Goal: Submit feedback/report problem

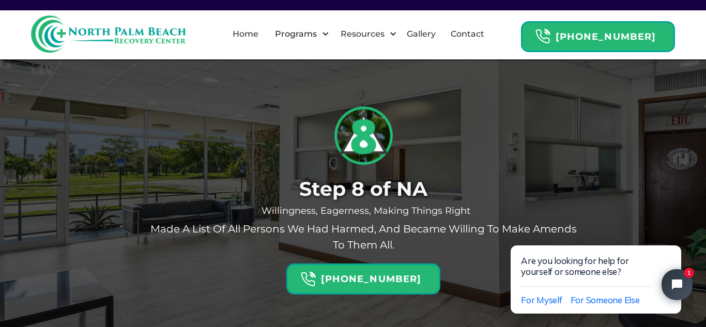
click at [646, 204] on div "Step 8 of NA Willingness, Eagerness, Making Things Right Made a list of all per…" at bounding box center [352, 230] width 599 height 253
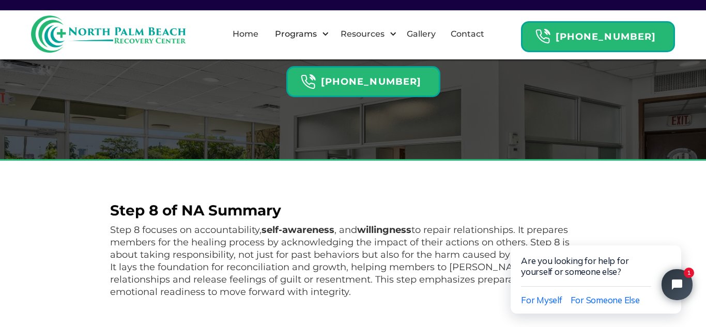
scroll to position [198, 0]
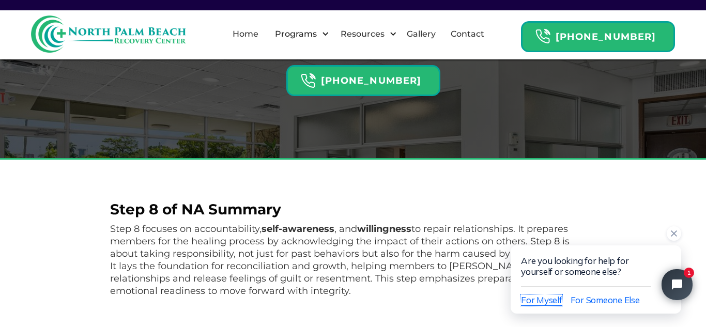
click at [542, 298] on span "For Myself" at bounding box center [541, 300] width 41 height 11
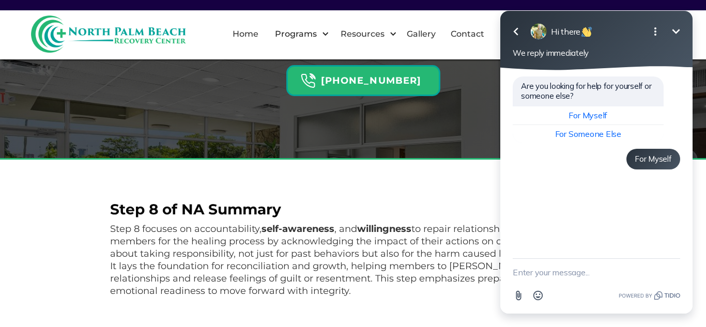
click at [678, 36] on icon "Minimize" at bounding box center [676, 31] width 12 height 12
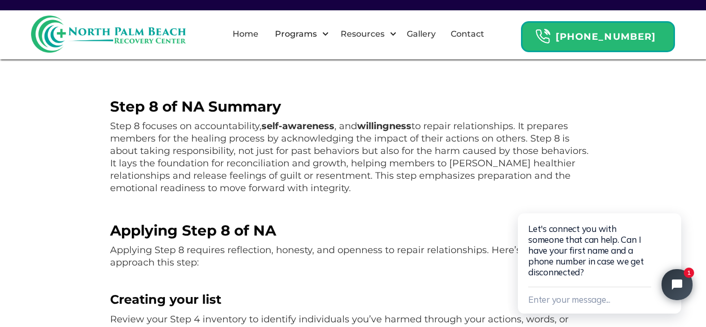
scroll to position [304, 0]
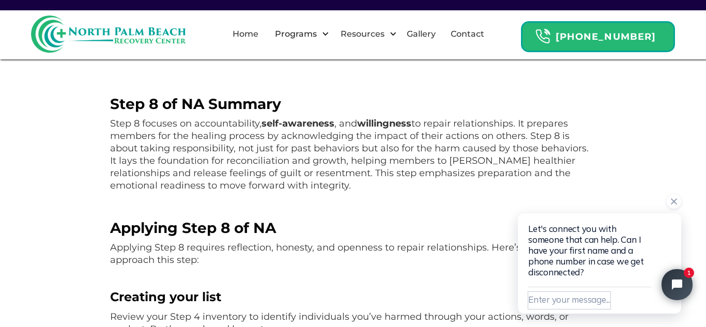
click at [571, 294] on button "Enter your message..." at bounding box center [569, 300] width 82 height 17
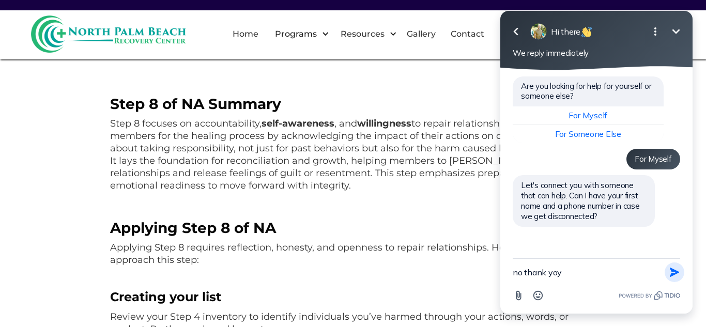
type textarea "no thank yoy"
click at [681, 275] on button "Send Shortcut" at bounding box center [675, 273] width 20 height 20
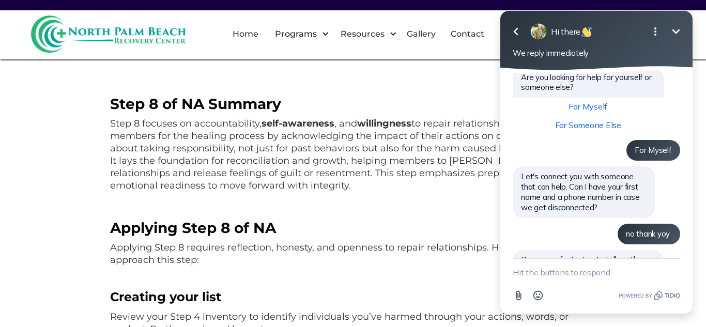
scroll to position [82, 0]
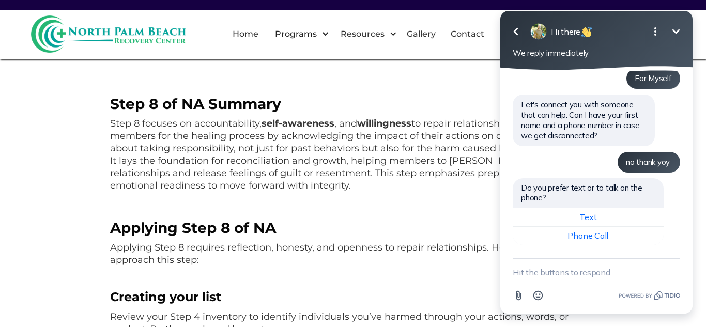
click at [575, 272] on textarea "New message" at bounding box center [596, 272] width 167 height 27
type textarea "no thank you"
click at [682, 275] on button "Send Shortcut" at bounding box center [675, 273] width 20 height 20
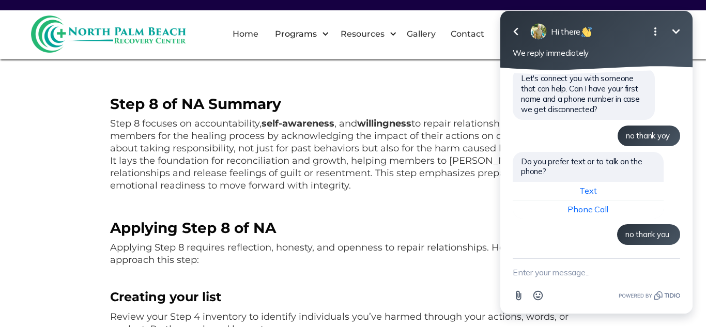
click at [656, 30] on icon "Open options" at bounding box center [655, 31] width 12 height 12
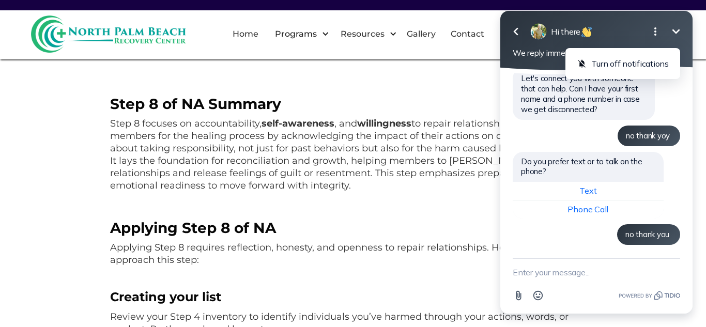
click at [681, 36] on icon "Minimize" at bounding box center [676, 31] width 12 height 12
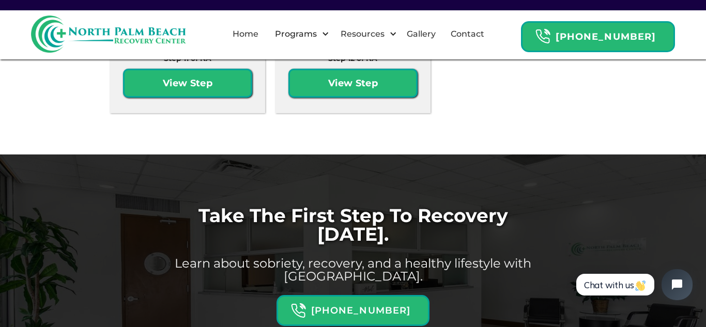
scroll to position [2652, 0]
